Goal: Information Seeking & Learning: Learn about a topic

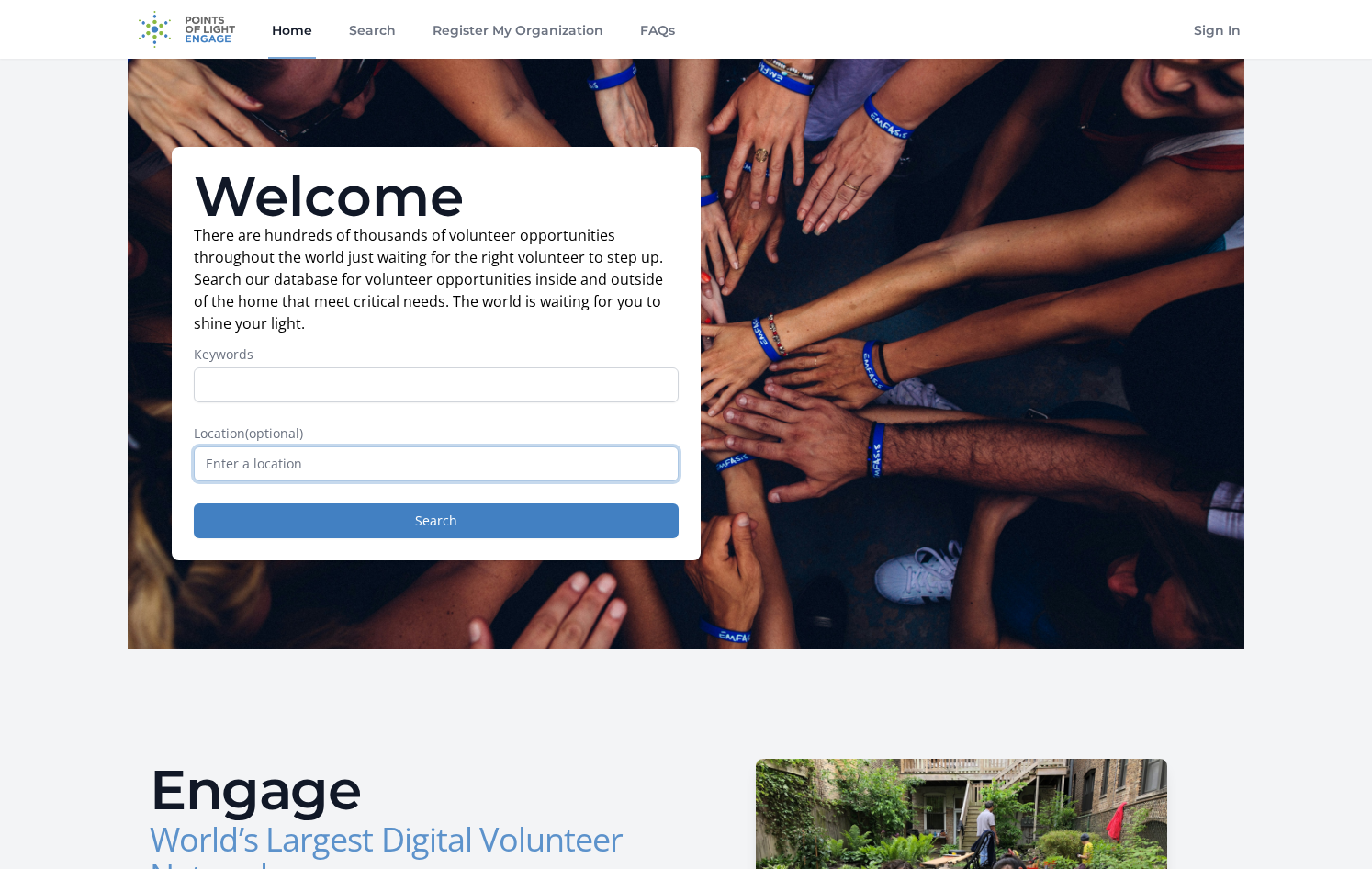
click at [360, 453] on input "text" at bounding box center [436, 464] width 485 height 35
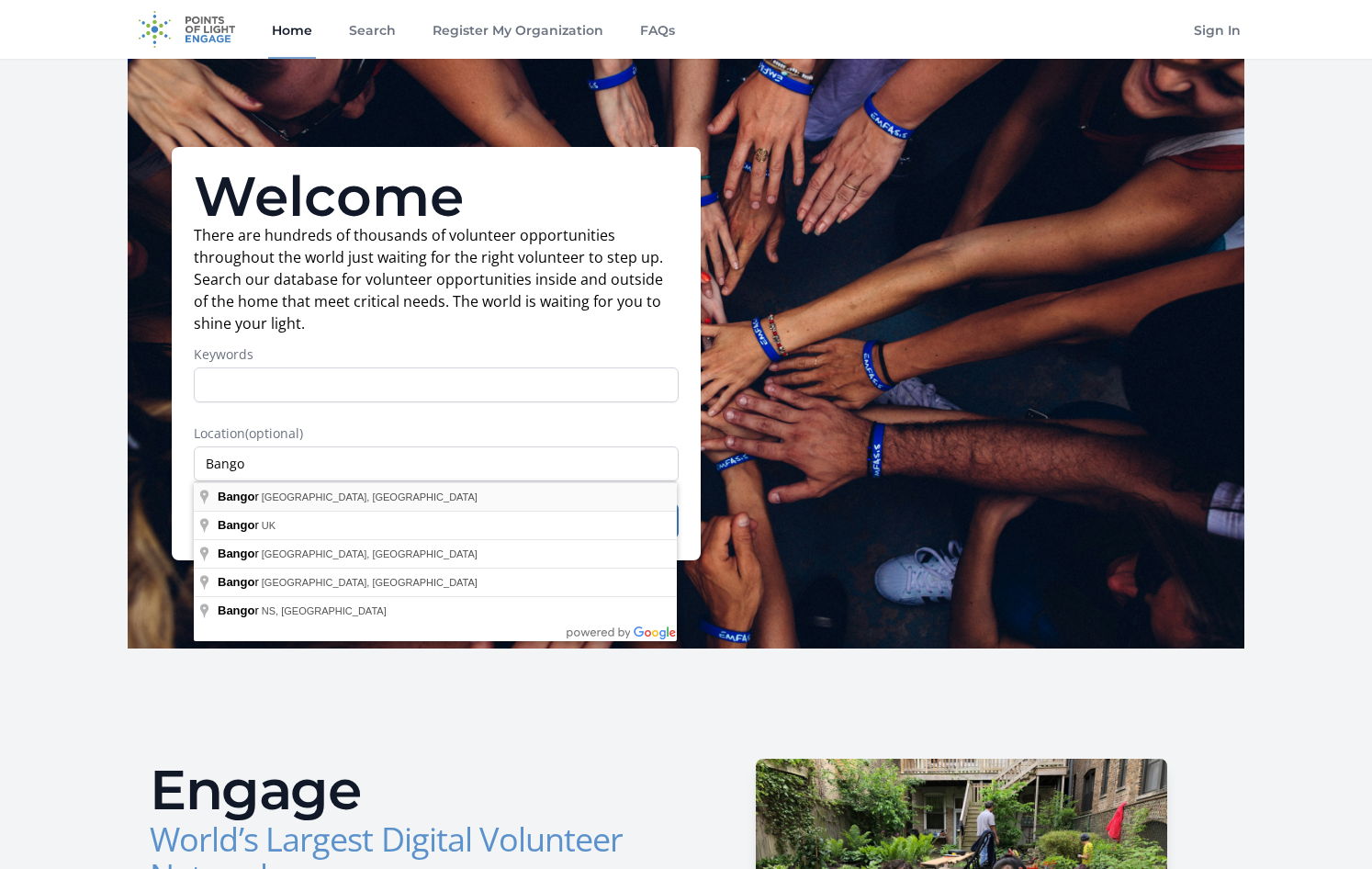
type input "Bangor, ME, USA"
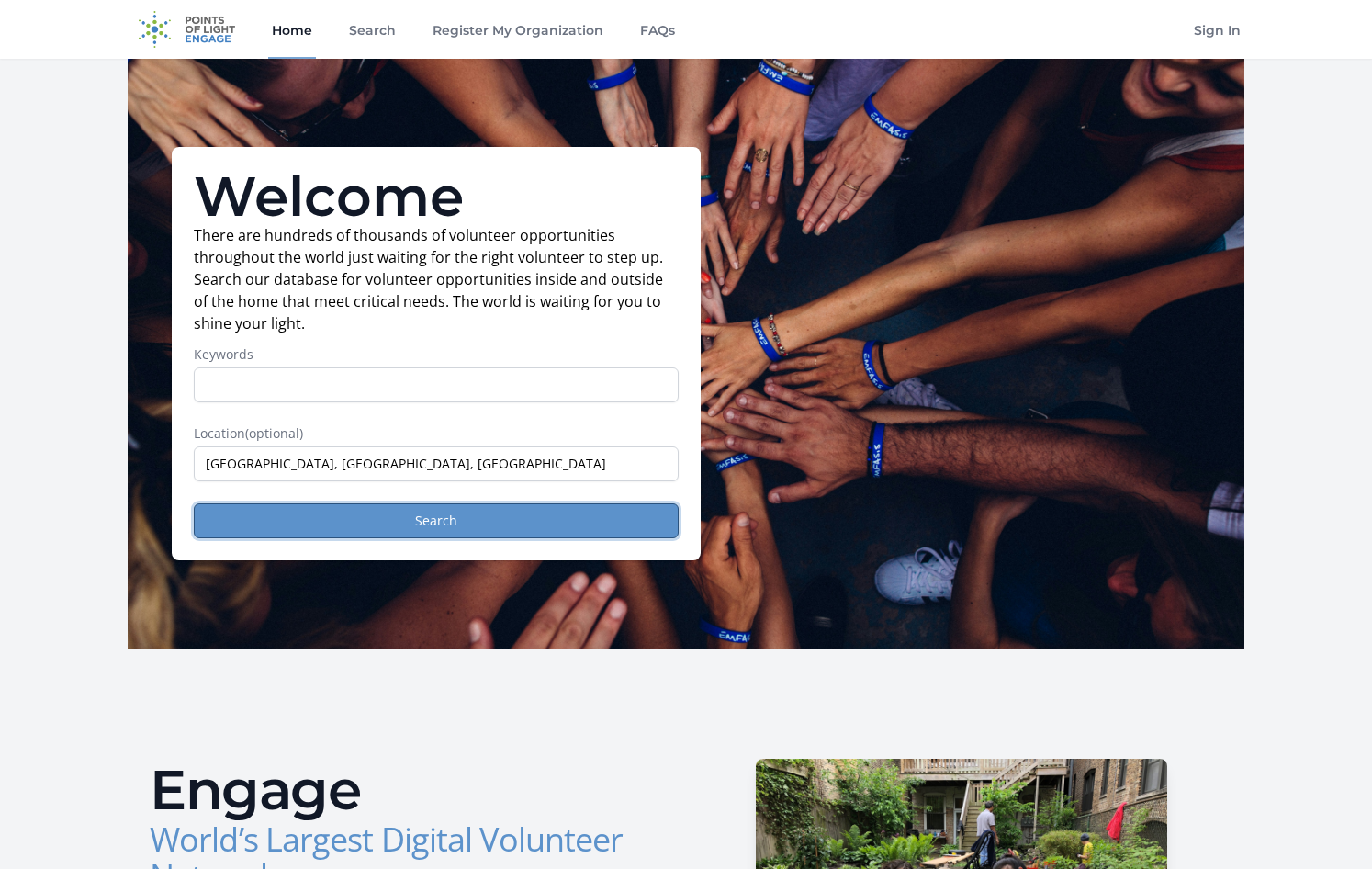
click at [460, 521] on button "Search" at bounding box center [436, 521] width 485 height 35
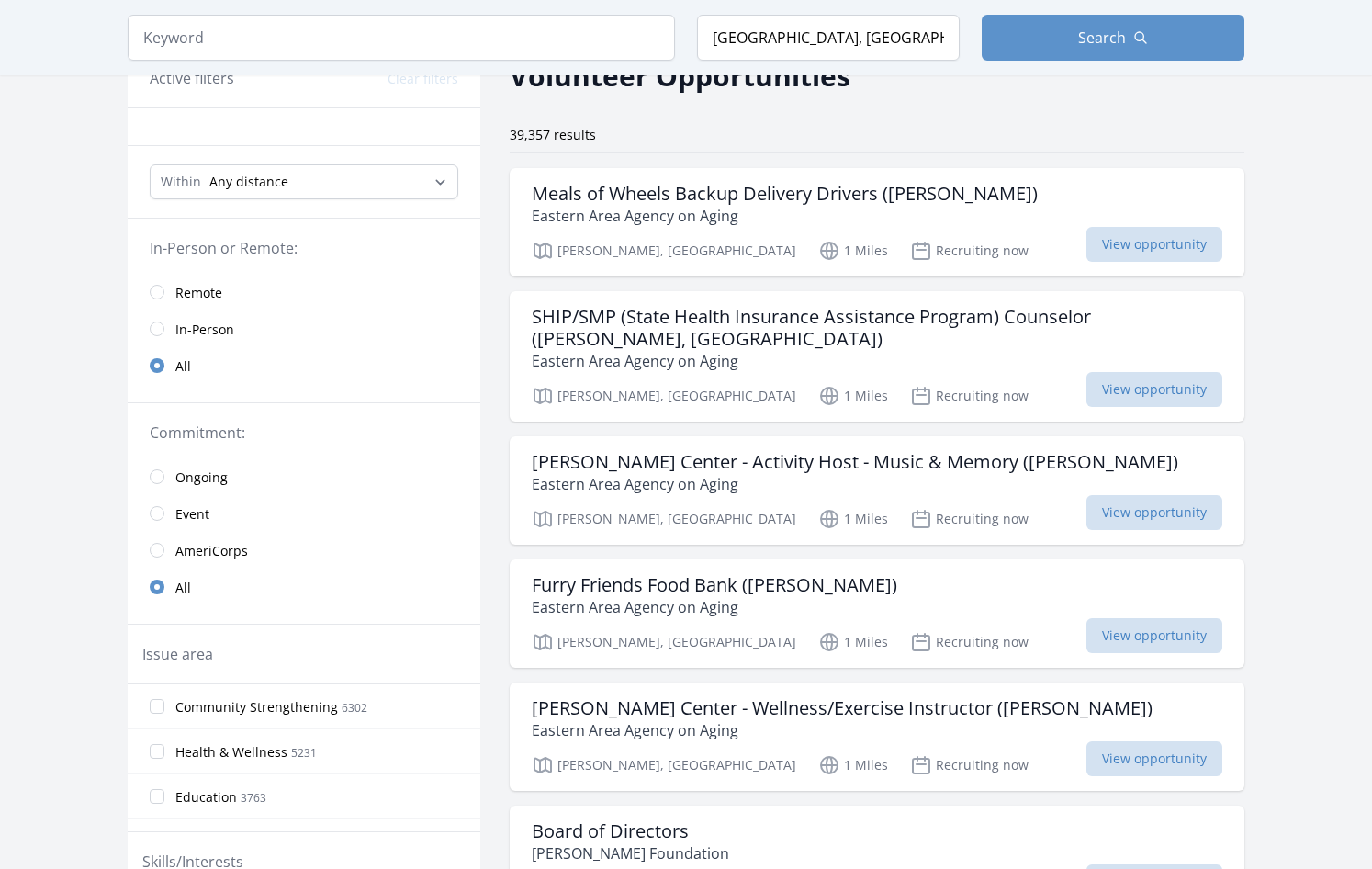
scroll to position [163, 0]
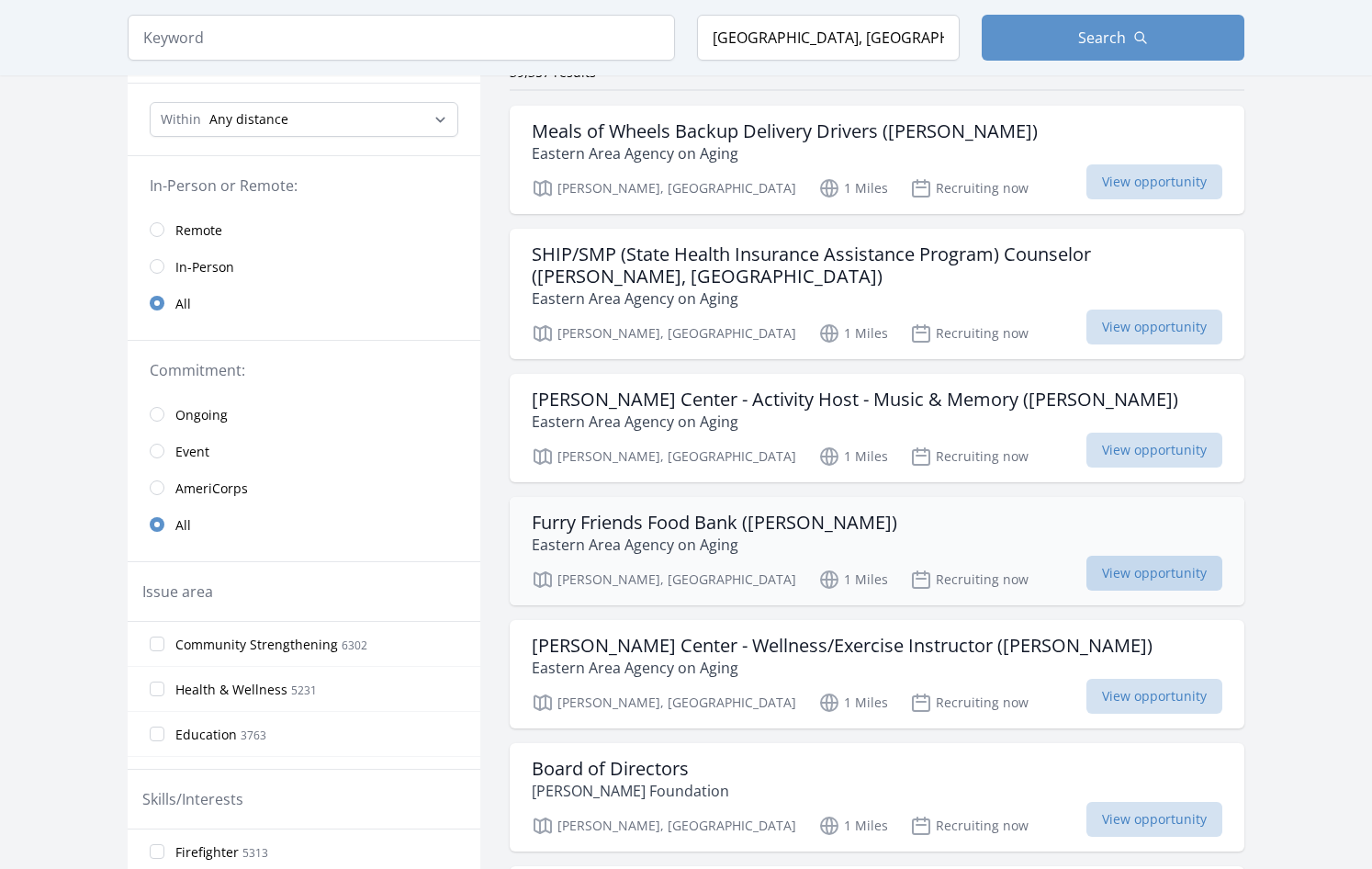
click at [1189, 555] on span "View opportunity" at bounding box center [1154, 573] width 136 height 35
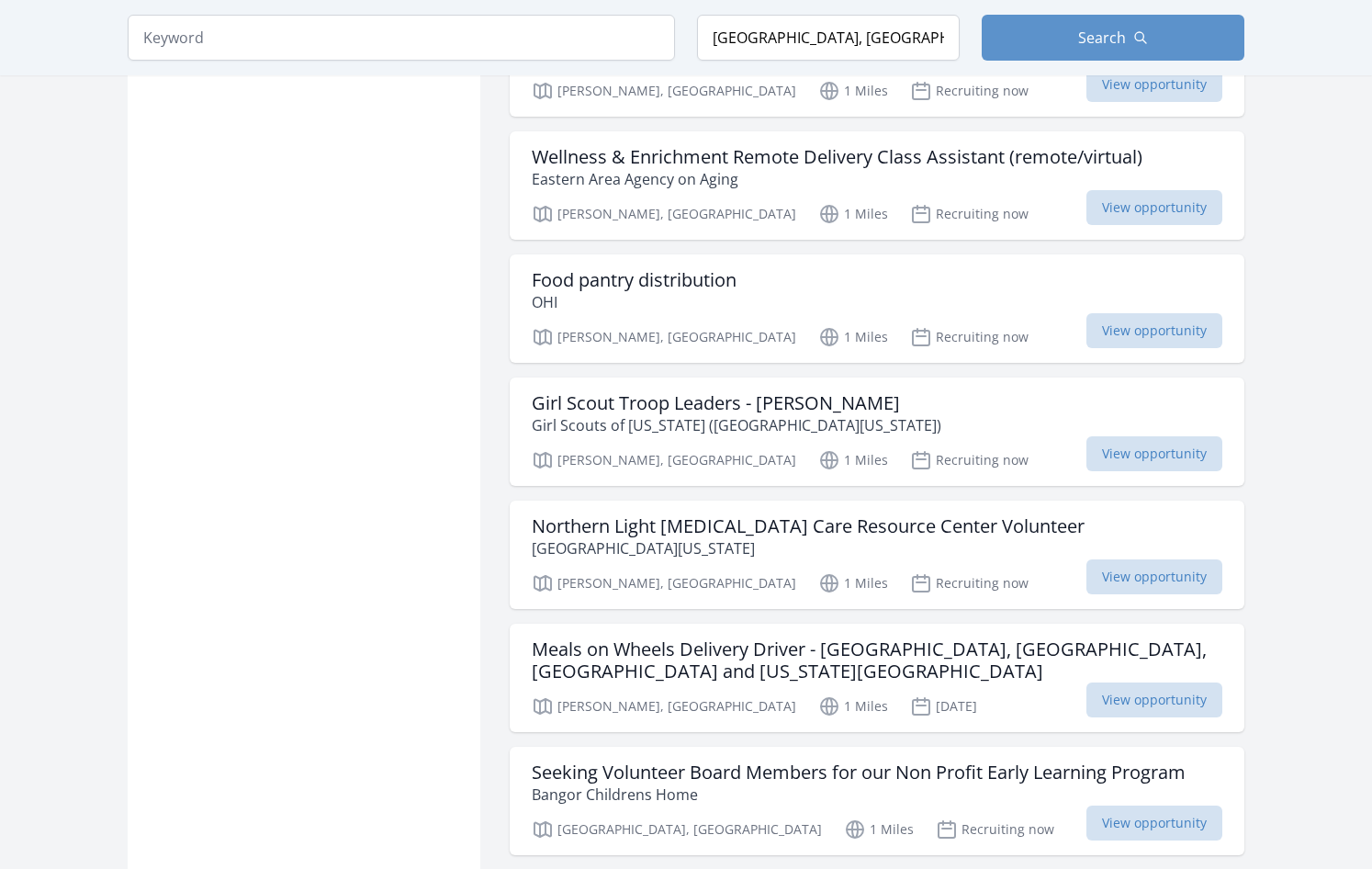
scroll to position [1950, 0]
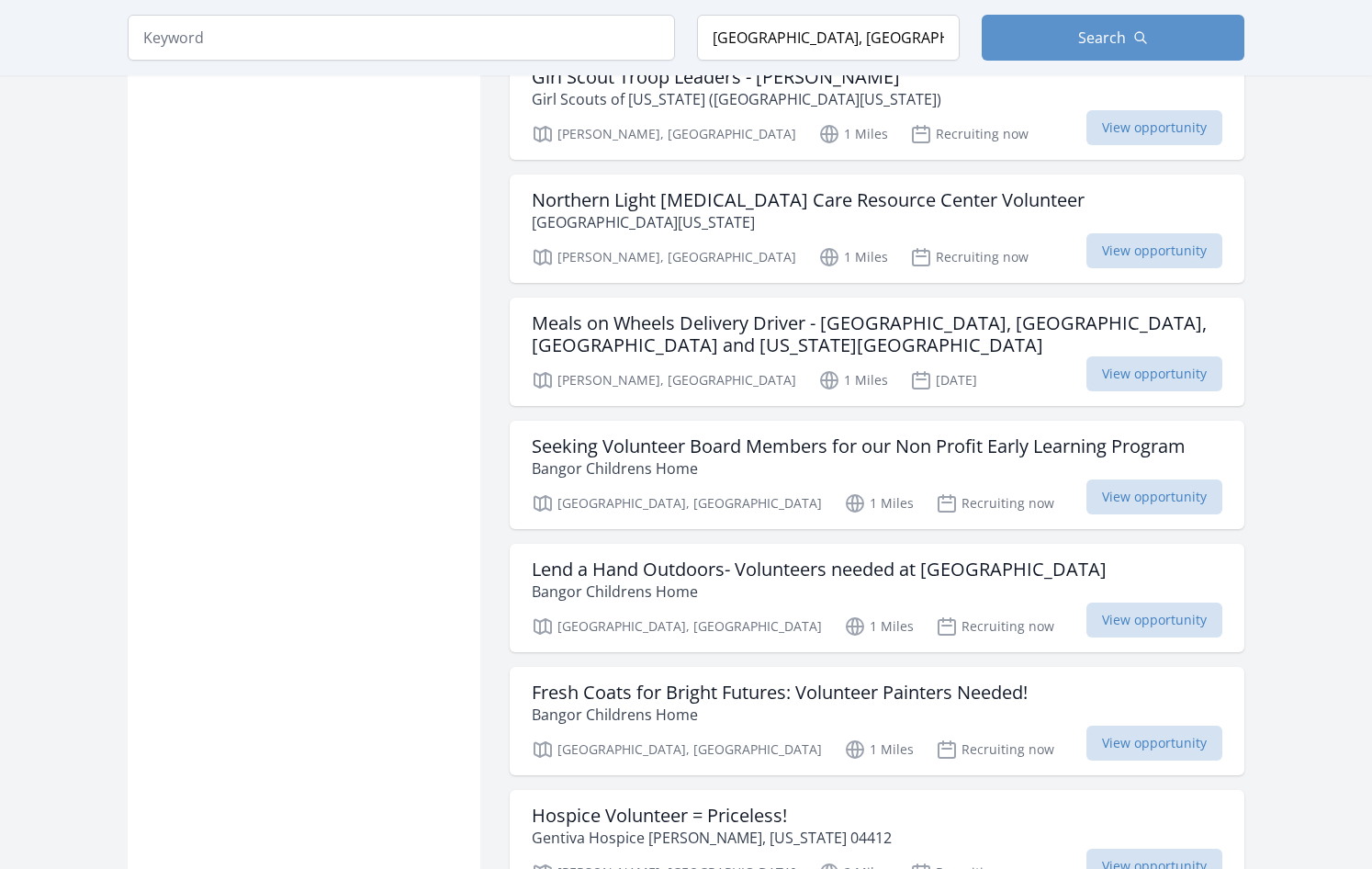
scroll to position [1999, 0]
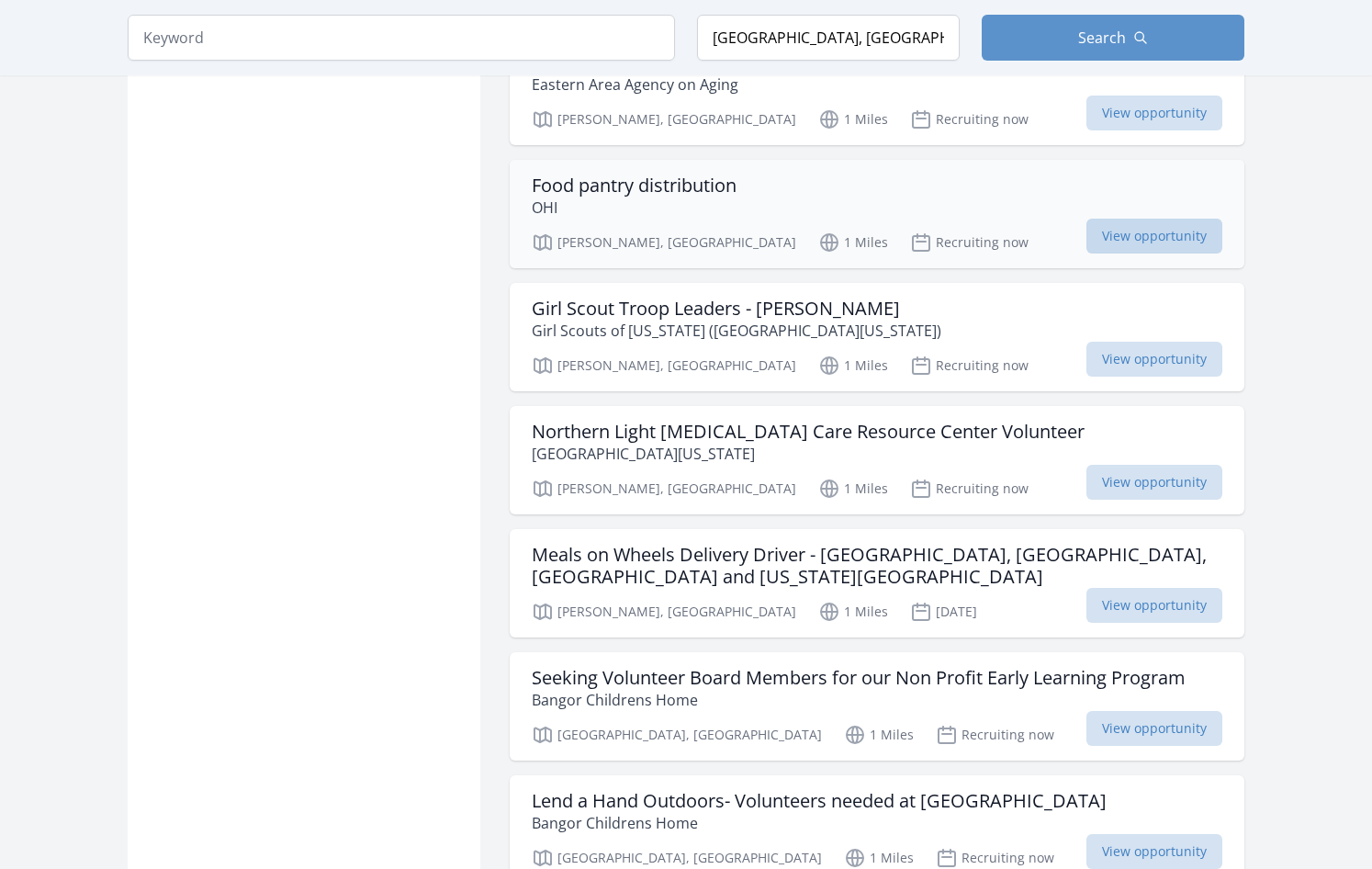
click at [1120, 219] on span "View opportunity" at bounding box center [1154, 236] width 136 height 35
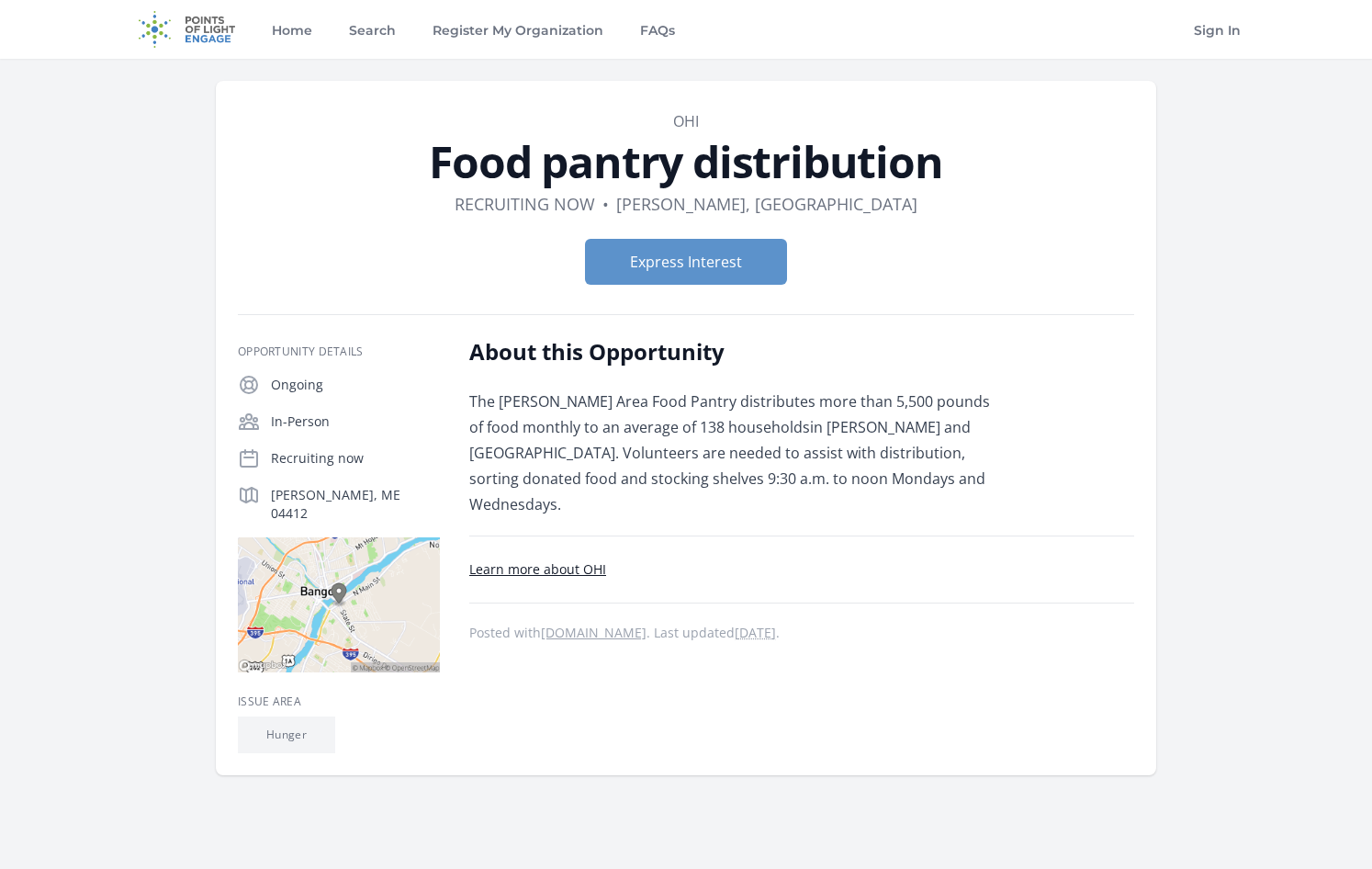
click at [581, 560] on link "Learn more about OHI" at bounding box center [538, 568] width 137 height 18
